Goal: Information Seeking & Learning: Learn about a topic

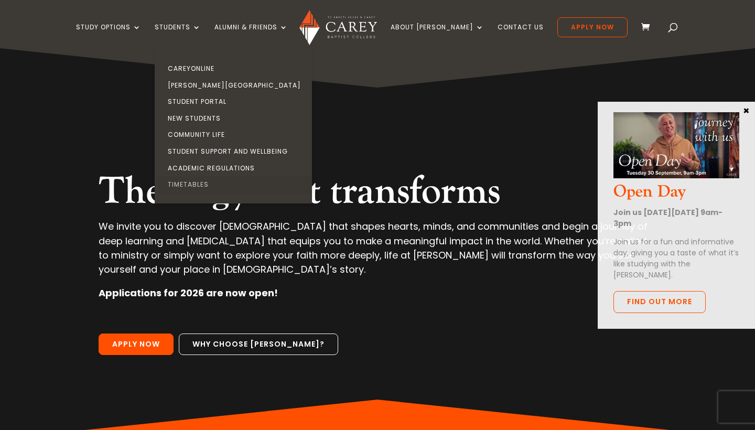
click at [211, 182] on link "Timetables" at bounding box center [235, 184] width 157 height 17
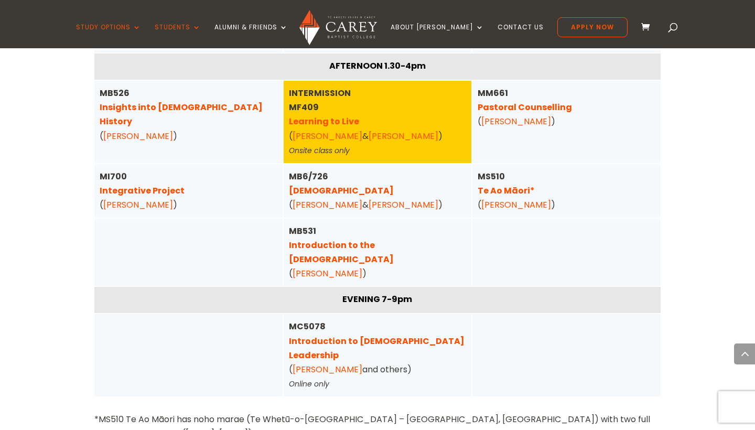
scroll to position [168, 0]
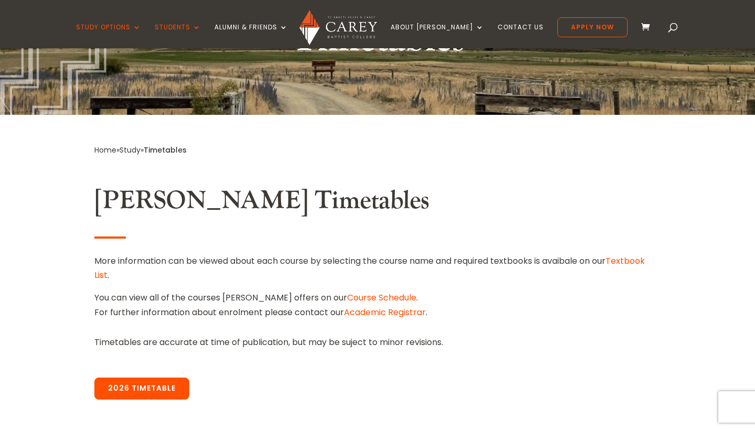
click at [165, 391] on link "2026 Timetable" at bounding box center [141, 389] width 95 height 22
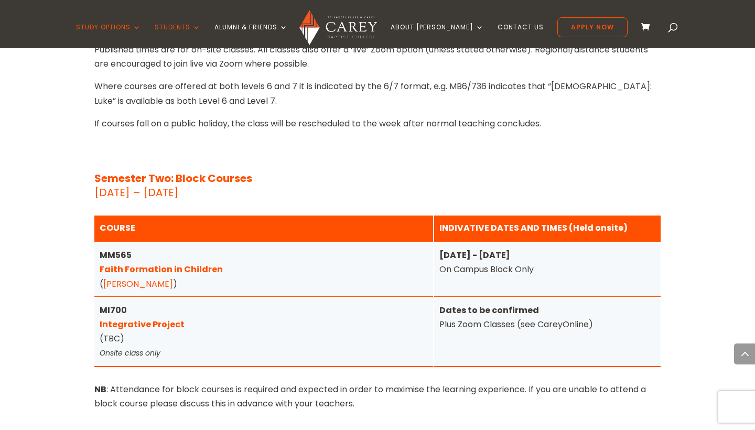
scroll to position [4186, 0]
click at [114, 318] on link "Integrative Project" at bounding box center [142, 324] width 85 height 12
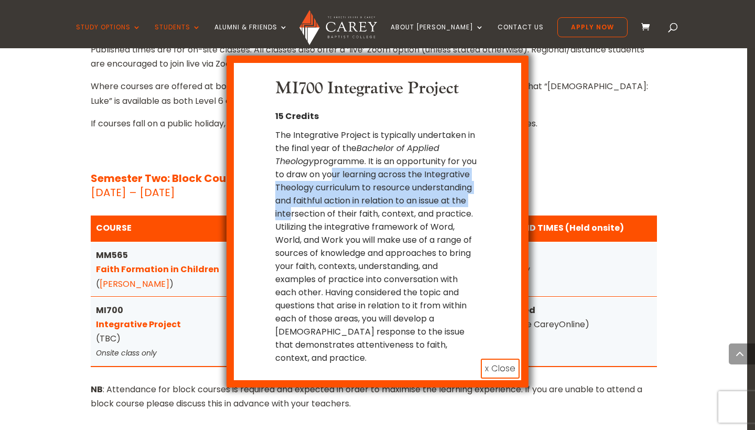
drag, startPoint x: 346, startPoint y: 169, endPoint x: 349, endPoint y: 209, distance: 40.0
click at [350, 210] on p "The Integrative Project is typically undertaken in the final year of the Bachel…" at bounding box center [377, 246] width 205 height 236
click at [349, 209] on p "The Integrative Project is typically undertaken in the final year of the Bachel…" at bounding box center [377, 246] width 205 height 236
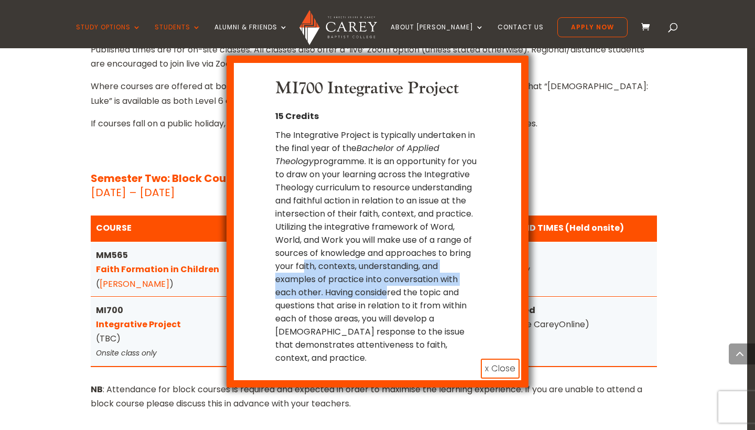
drag, startPoint x: 336, startPoint y: 265, endPoint x: 382, endPoint y: 285, distance: 51.0
click at [382, 285] on p "The Integrative Project is typically undertaken in the final year of the Bachel…" at bounding box center [377, 246] width 205 height 236
click at [505, 359] on button "x Close" at bounding box center [500, 369] width 39 height 20
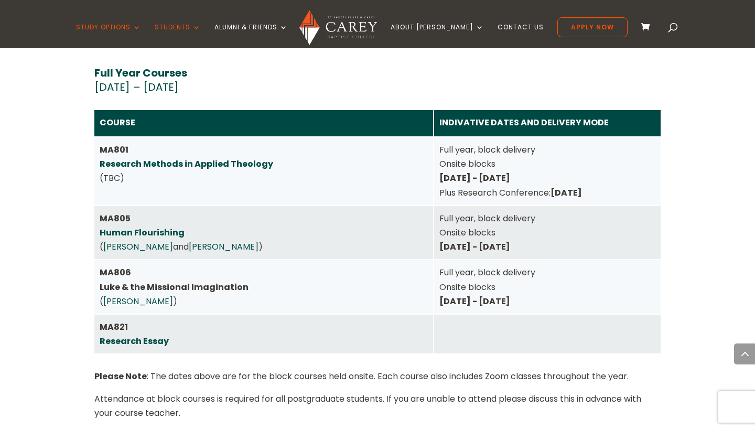
scroll to position [4684, 0]
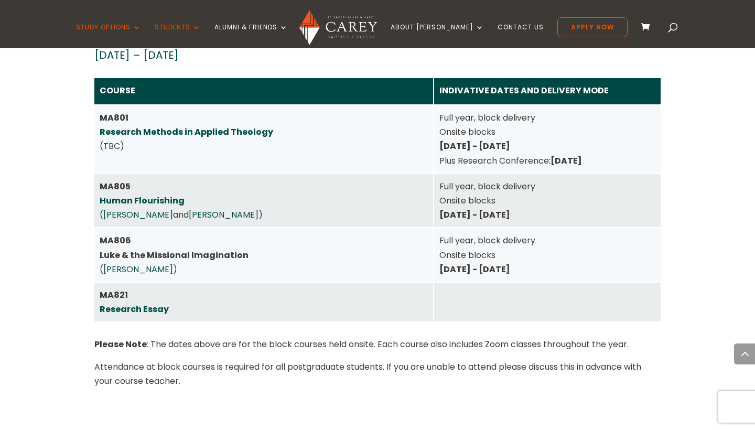
click at [138, 303] on link "Research Essay" at bounding box center [134, 309] width 69 height 12
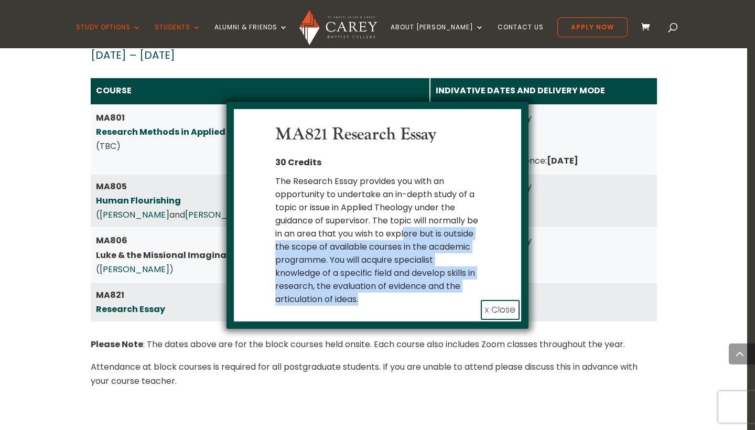
drag, startPoint x: 420, startPoint y: 235, endPoint x: 443, endPoint y: 299, distance: 68.2
click at [443, 299] on div "The Research Essay provides you with an opportunity to undertake an in-depth st…" at bounding box center [377, 240] width 205 height 131
click at [492, 306] on button "x Close" at bounding box center [500, 310] width 39 height 20
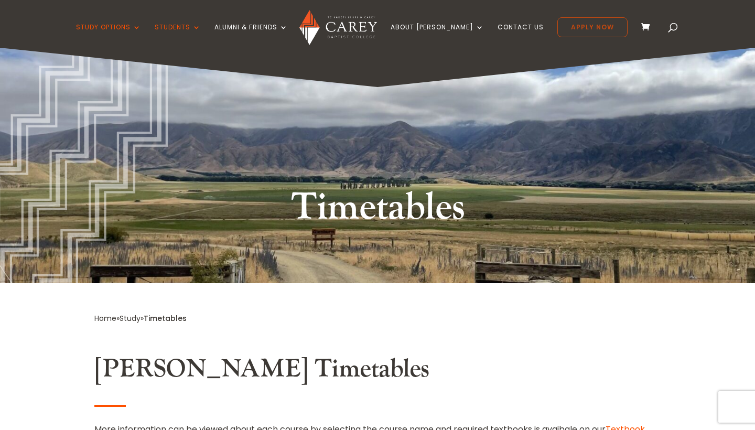
scroll to position [0, 0]
